Goal: Find specific page/section: Find specific page/section

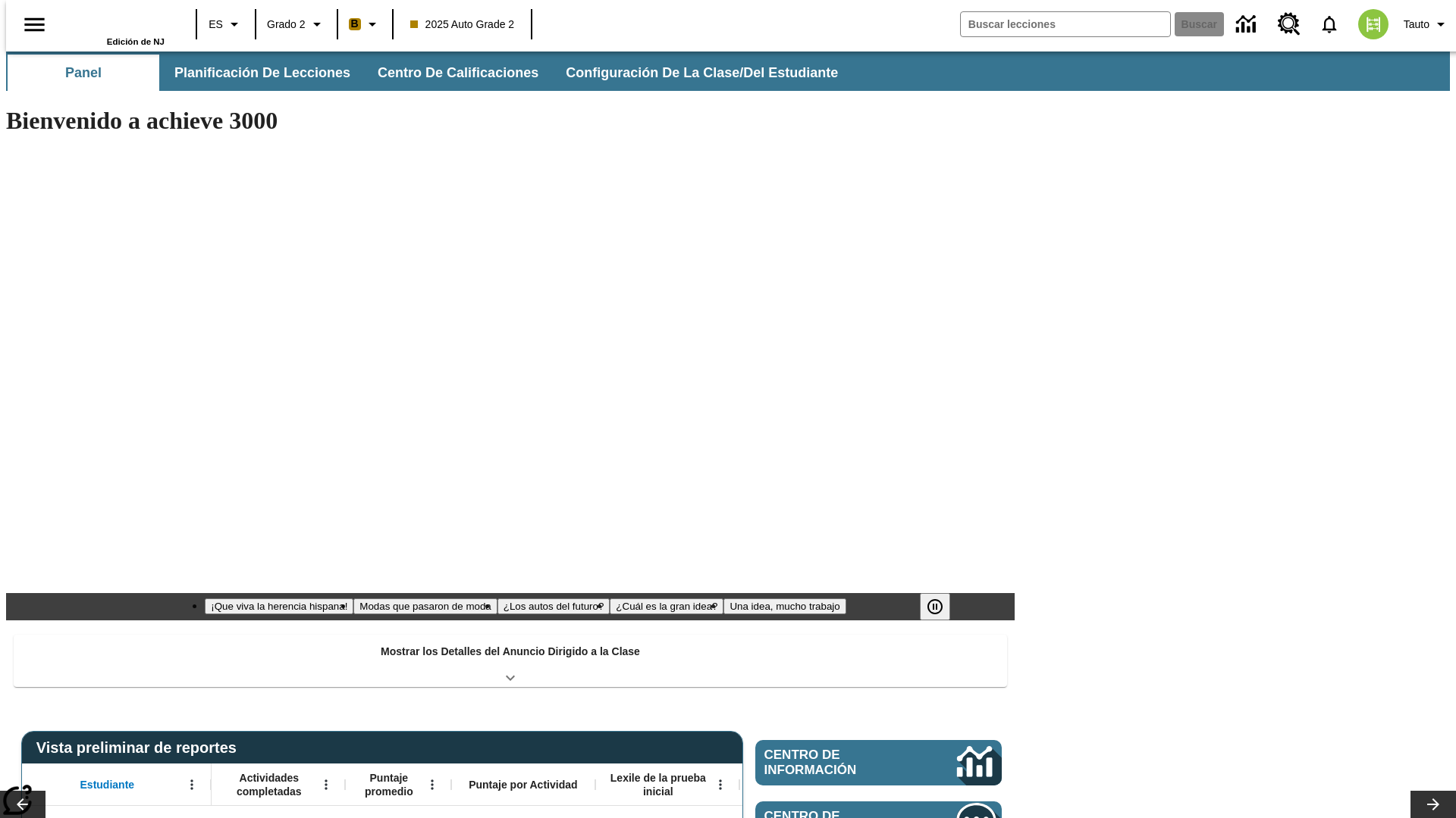
type input "-1"
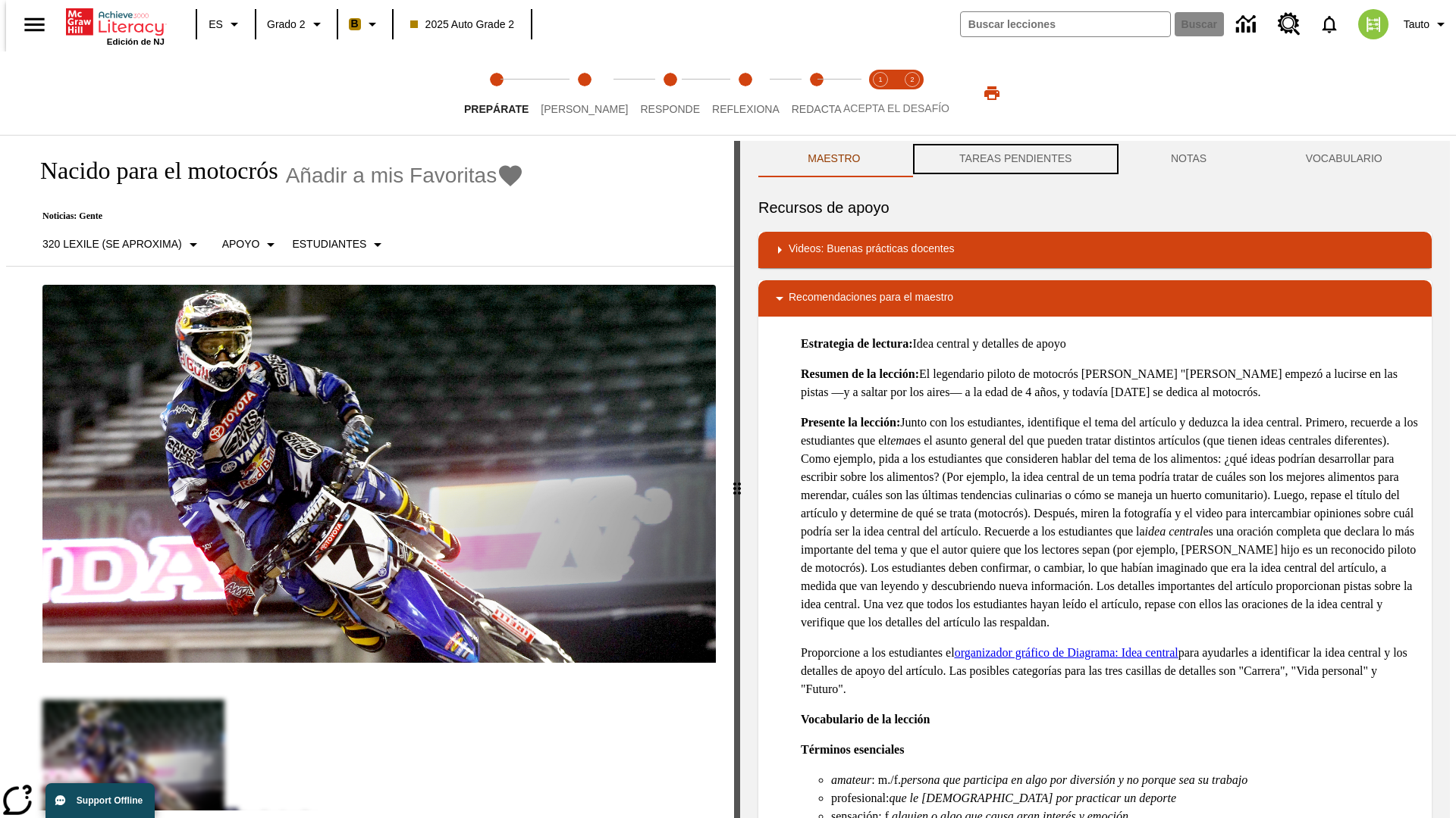
click at [1013, 160] on button "TAREAS PENDIENTES" at bounding box center [1015, 159] width 212 height 36
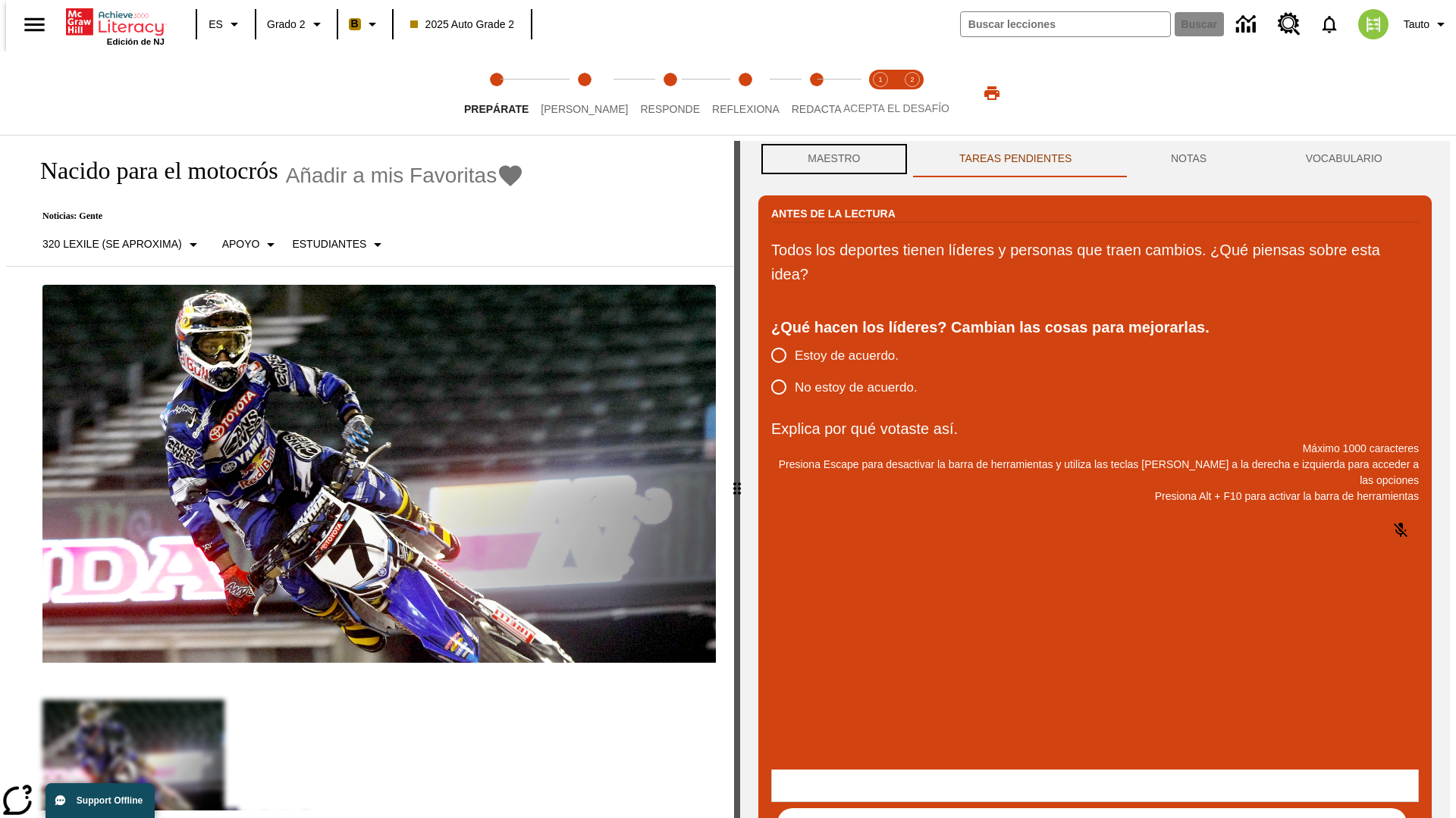
scroll to position [1, 0]
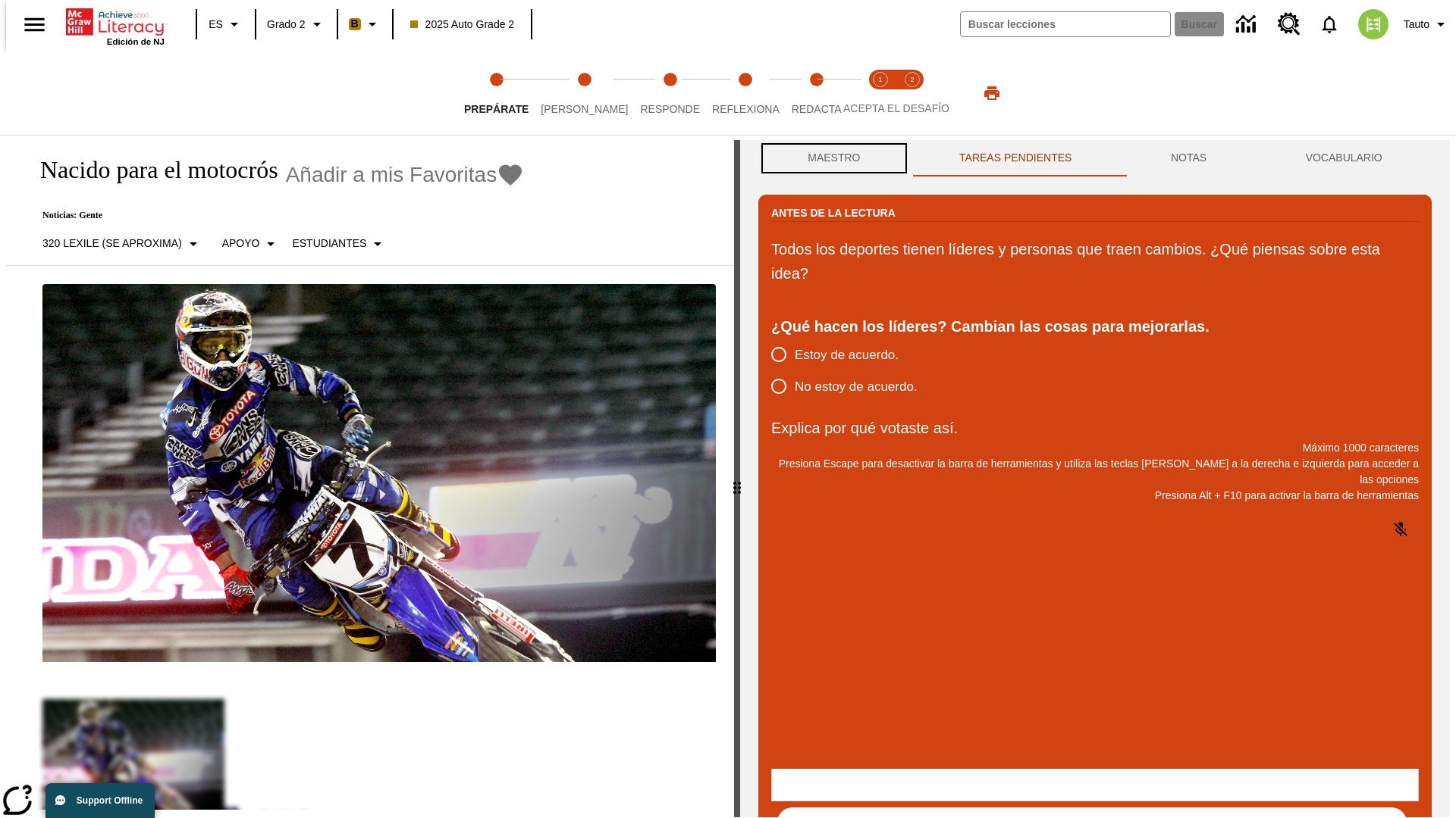
click at [830, 160] on button "Maestro" at bounding box center [833, 158] width 151 height 36
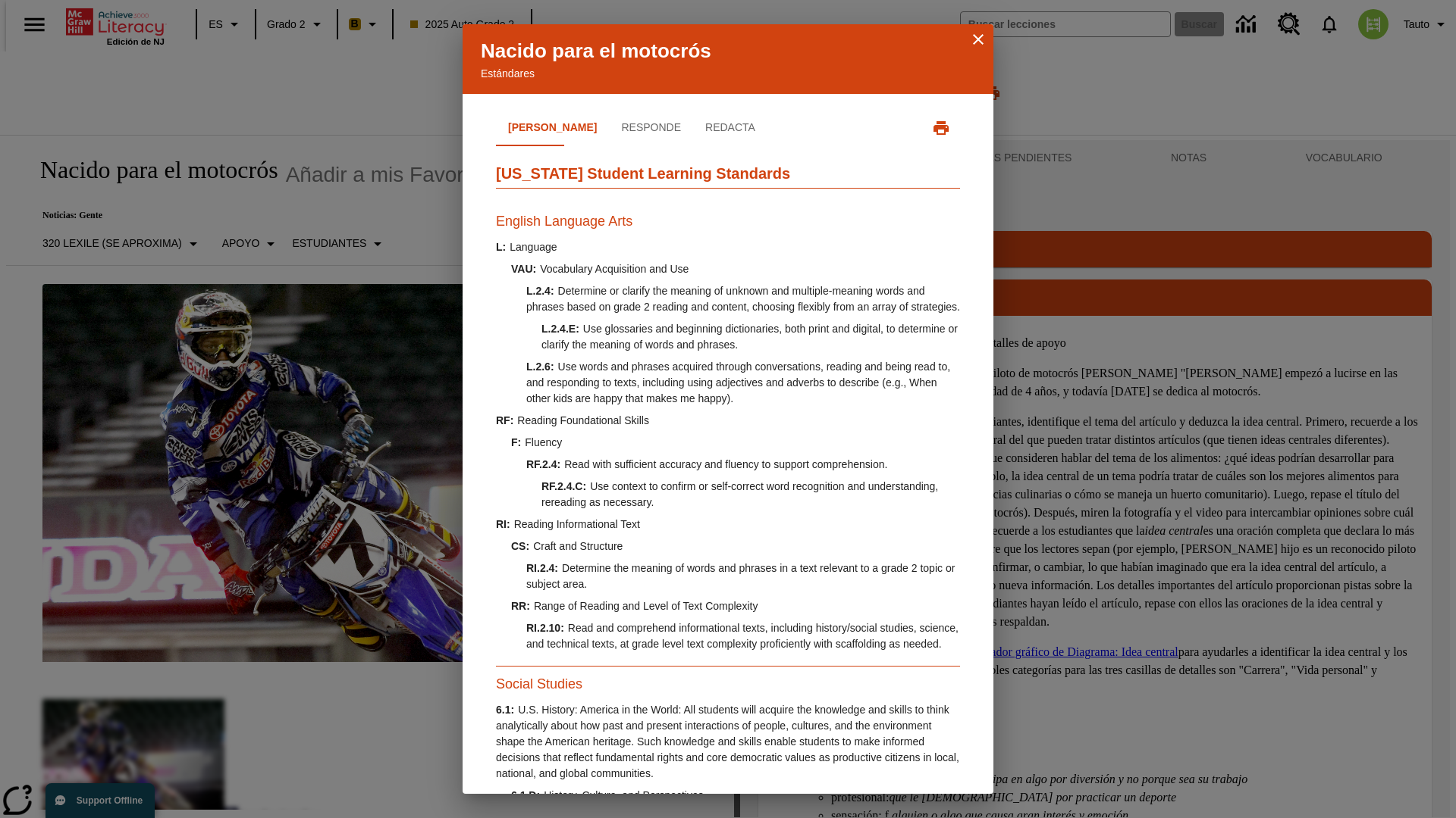
scroll to position [462, 0]
